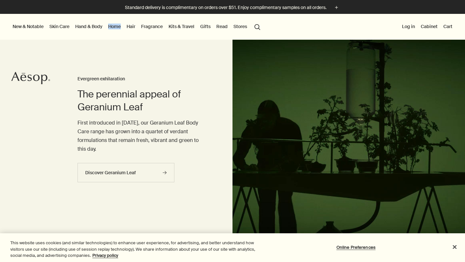
click at [104, 29] on link "Hand & Body" at bounding box center [89, 26] width 30 height 8
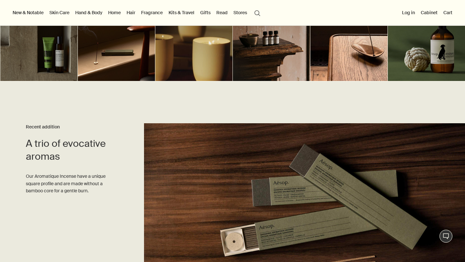
scroll to position [58, 0]
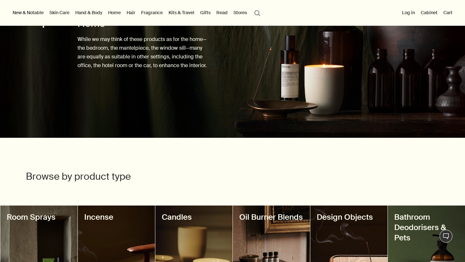
click at [98, 13] on link "Hand & Body" at bounding box center [89, 12] width 30 height 8
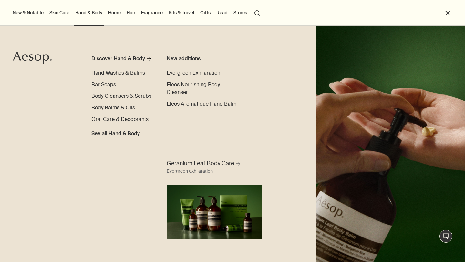
click at [449, 13] on button "close" at bounding box center [447, 12] width 7 height 7
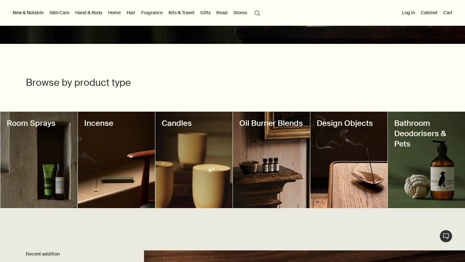
scroll to position [46, 0]
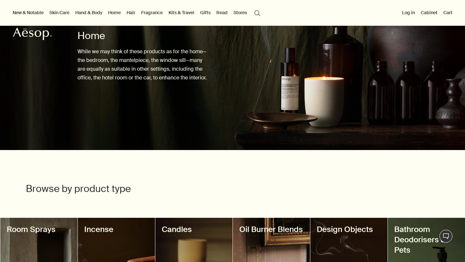
click at [104, 11] on link "Hand & Body" at bounding box center [89, 12] width 30 height 8
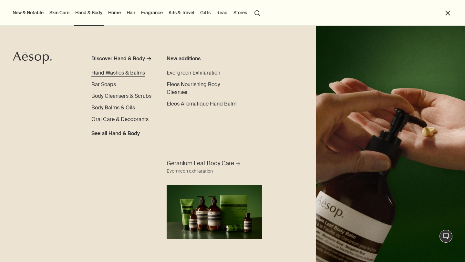
click at [125, 69] on span "Hand Washes & Balms" at bounding box center [118, 72] width 54 height 7
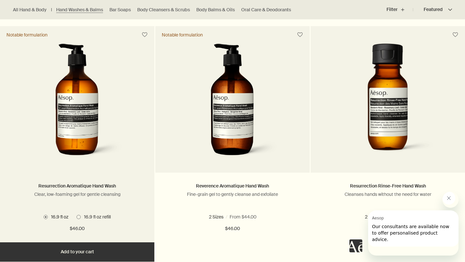
scroll to position [431, 0]
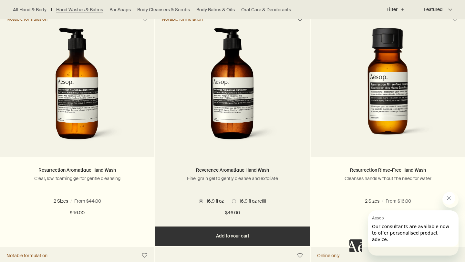
click at [208, 110] on img at bounding box center [232, 87] width 96 height 119
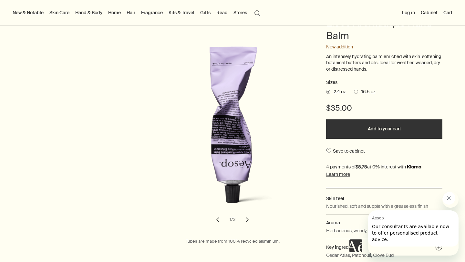
scroll to position [110, 0]
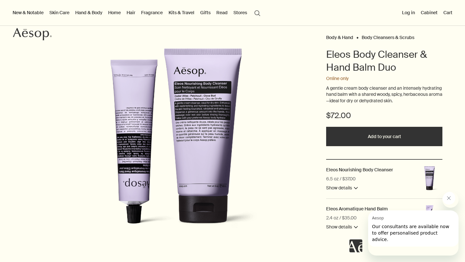
scroll to position [46, 0]
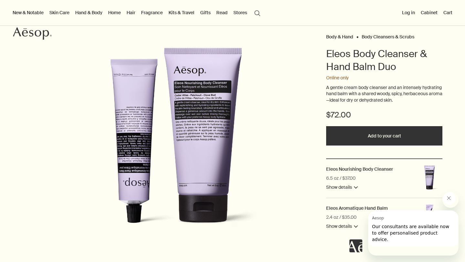
click at [346, 145] on button "Add to your cart" at bounding box center [384, 135] width 116 height 19
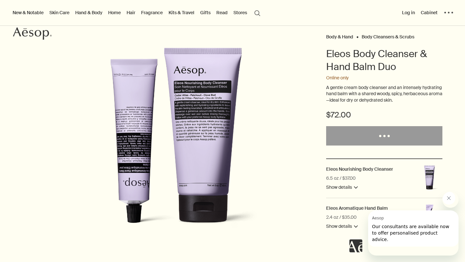
scroll to position [0, 0]
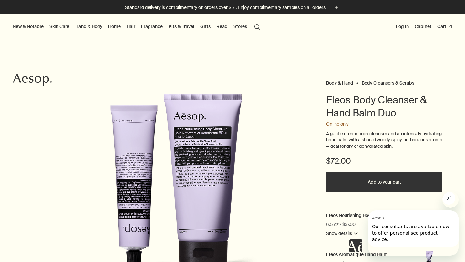
click at [445, 26] on button "Cart 4" at bounding box center [444, 26] width 18 height 8
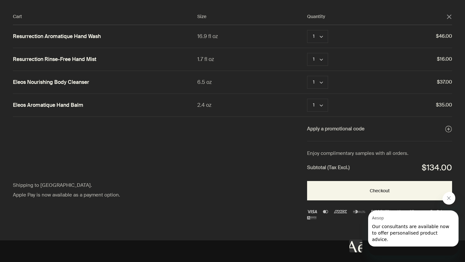
click at [451, 196] on button "Close message from Aesop" at bounding box center [448, 198] width 13 height 13
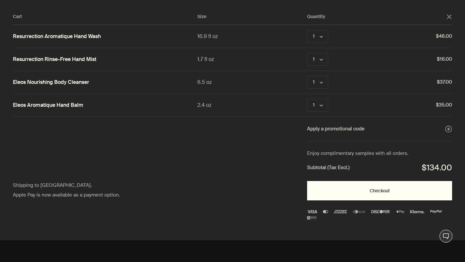
click at [332, 200] on button "Checkout" at bounding box center [379, 190] width 145 height 19
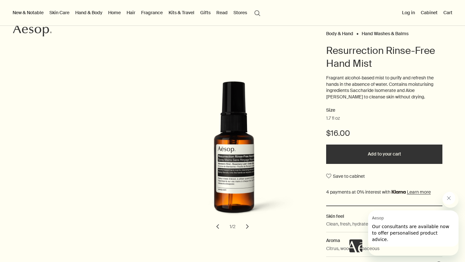
scroll to position [139, 0]
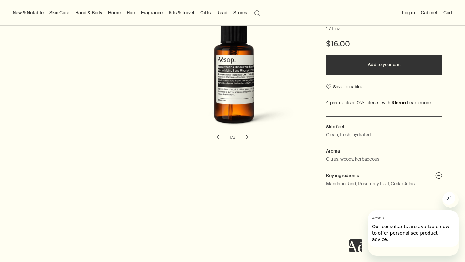
click at [340, 75] on button "Add to your cart" at bounding box center [384, 64] width 116 height 19
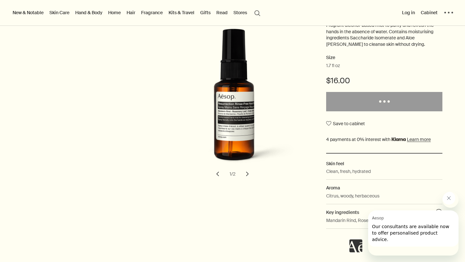
scroll to position [74, 0]
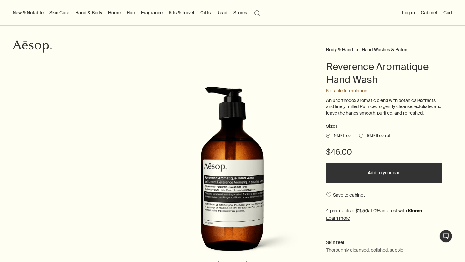
scroll to position [141, 0]
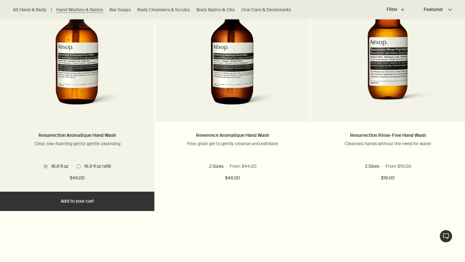
scroll to position [471, 0]
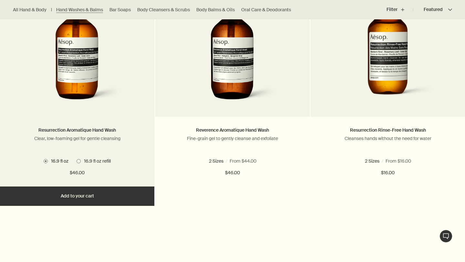
click at [98, 206] on button "Add Add to your cart" at bounding box center [77, 195] width 154 height 19
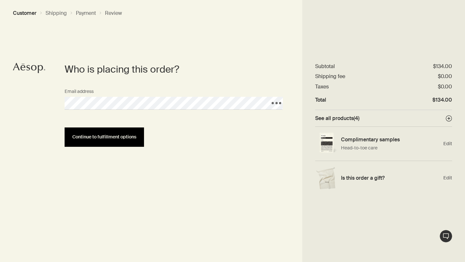
click at [136, 144] on button "Continue to fulfillment options" at bounding box center [104, 136] width 79 height 19
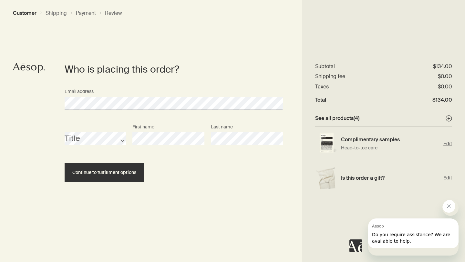
click at [448, 144] on span "Edit" at bounding box center [447, 144] width 9 height 6
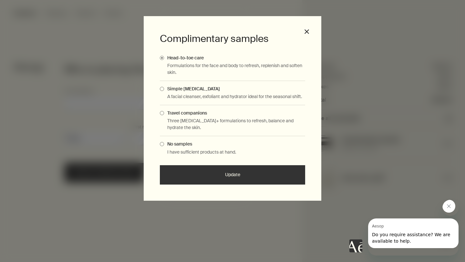
click at [207, 116] on span "Travel companions" at bounding box center [185, 113] width 43 height 6
click at [164, 114] on input "Travel companions" at bounding box center [164, 112] width 0 height 4
click at [215, 185] on button "Update" at bounding box center [232, 174] width 145 height 19
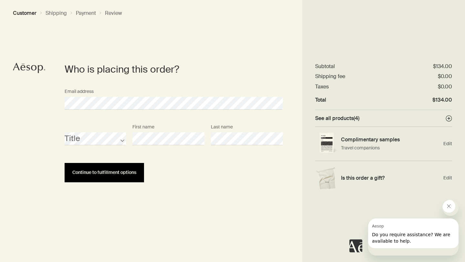
click at [141, 181] on button "Continue to fulfillment options" at bounding box center [104, 172] width 79 height 19
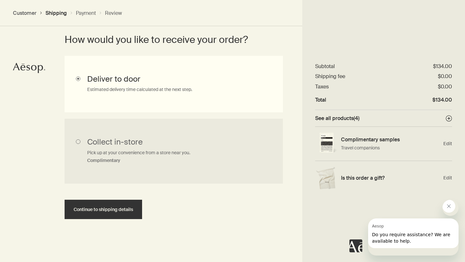
scroll to position [211, 0]
click at [211, 87] on input "Deliver to door Estimated delivery time calculated at the next step." at bounding box center [174, 84] width 218 height 56
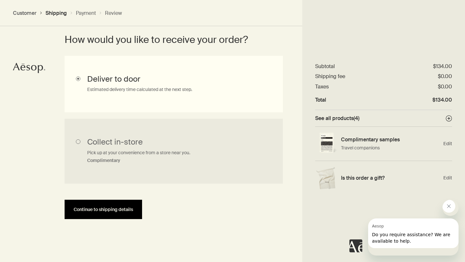
click at [110, 205] on button "Continue to shipping details" at bounding box center [103, 209] width 77 height 19
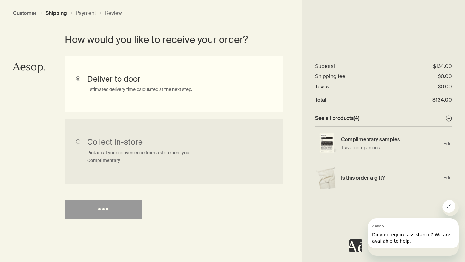
select select "US"
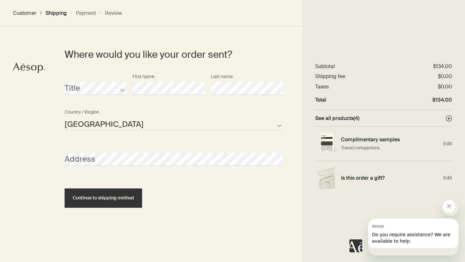
scroll to position [316, 0]
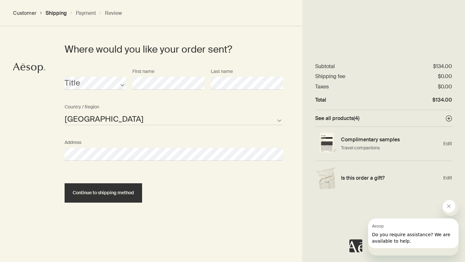
select select "US"
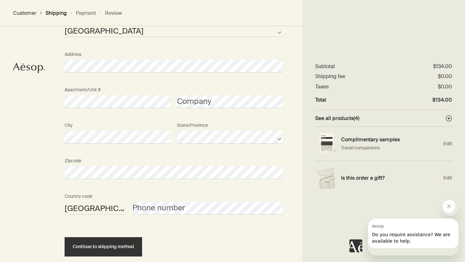
scroll to position [458, 0]
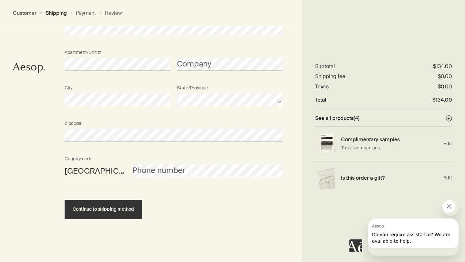
click at [144, 163] on div "Phone number" at bounding box center [207, 165] width 157 height 24
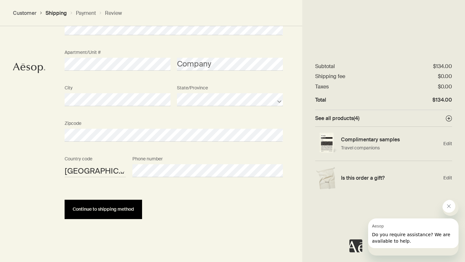
click at [142, 210] on button "Continue to shipping method" at bounding box center [103, 209] width 77 height 19
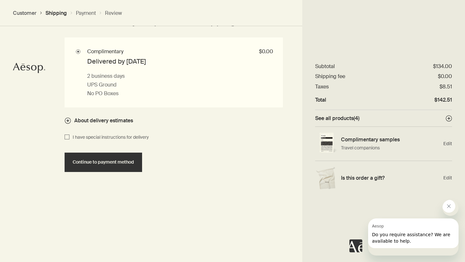
scroll to position [620, 0]
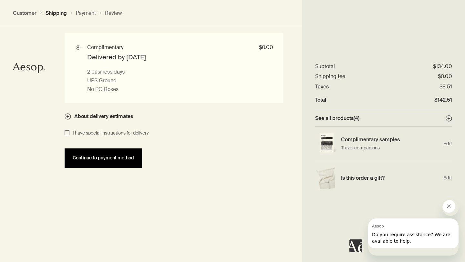
click at [142, 168] on button "Continue to payment method" at bounding box center [103, 157] width 77 height 19
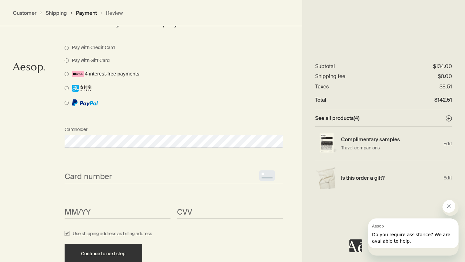
scroll to position [537, 0]
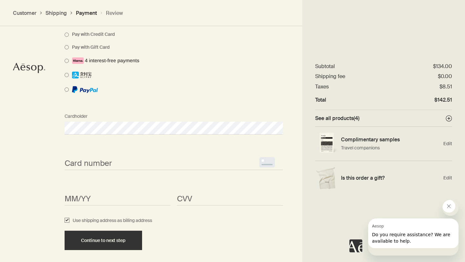
click at [113, 167] on div "Card number <p>Your browser does not support iframes.</p>" at bounding box center [173, 158] width 225 height 24
click at [114, 170] on span "<p>Your browser does not support iframes.</p>" at bounding box center [174, 163] width 218 height 13
click at [42, 164] on div "How would you like to pay? Pay with Credit Card Pay with Gift Card Cardholder C…" at bounding box center [232, 126] width 465 height 333
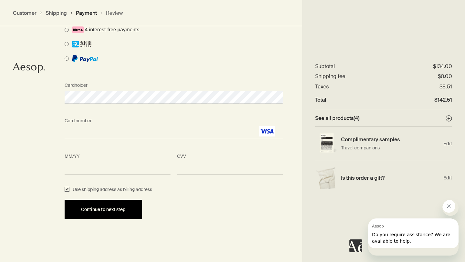
click at [97, 202] on button "Continue to next step" at bounding box center [103, 209] width 77 height 19
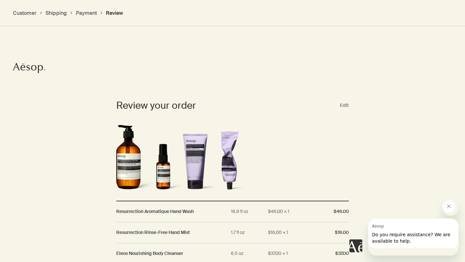
scroll to position [883, 0]
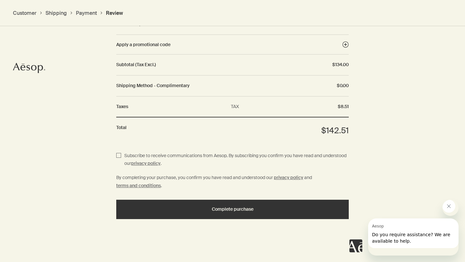
click at [122, 152] on span "Subscribe to receive communications from Aesop. By subscribing you confirm you …" at bounding box center [234, 160] width 227 height 16
click at [121, 152] on input "Subscribe to receive communications from Aesop. By subscribing you confirm you …" at bounding box center [118, 160] width 5 height 16
click at [119, 152] on input "Subscribe to receive communications from Aesop. By subscribing you confirm you …" at bounding box center [118, 160] width 5 height 16
checkbox input "false"
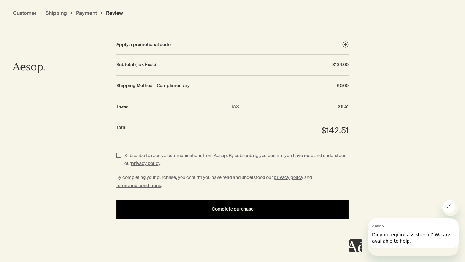
click at [140, 205] on button "Complete purchase" at bounding box center [232, 209] width 232 height 19
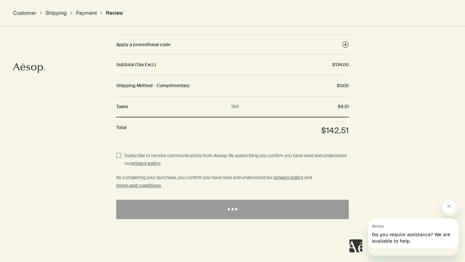
scroll to position [877, 0]
